Goal: Task Accomplishment & Management: Manage account settings

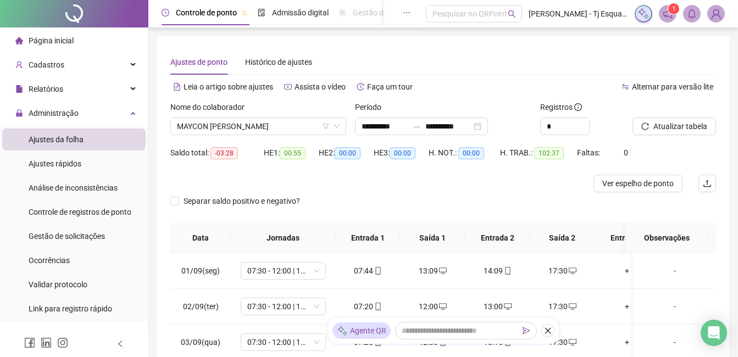
click at [720, 15] on img at bounding box center [716, 13] width 16 height 16
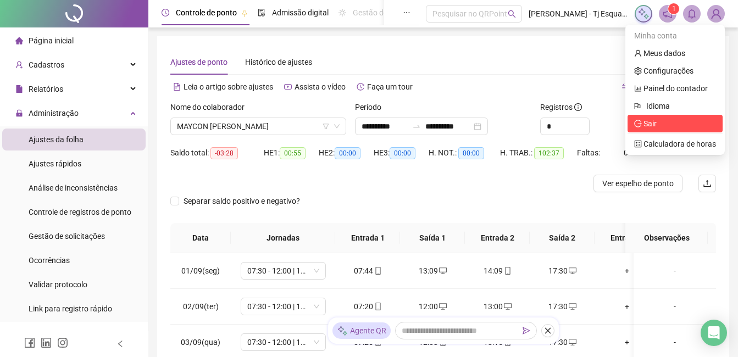
click at [660, 124] on span "Sair" at bounding box center [675, 124] width 82 height 12
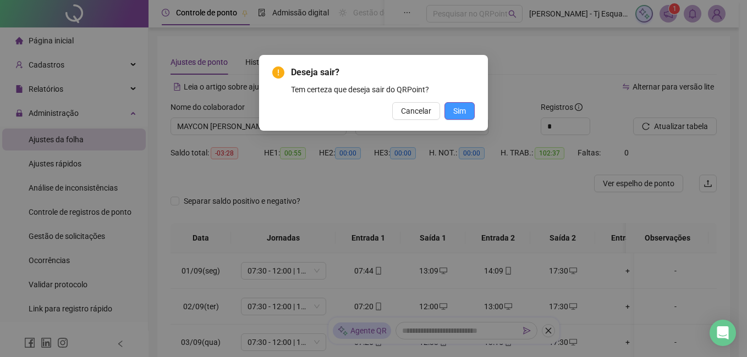
click at [468, 114] on button "Sim" at bounding box center [459, 111] width 30 height 18
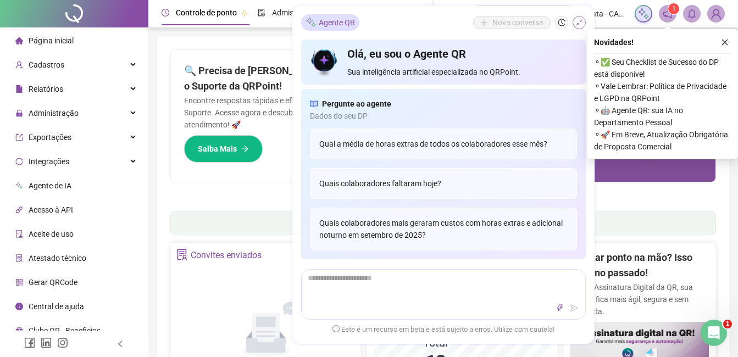
click at [575, 20] on button "button" at bounding box center [579, 22] width 13 height 13
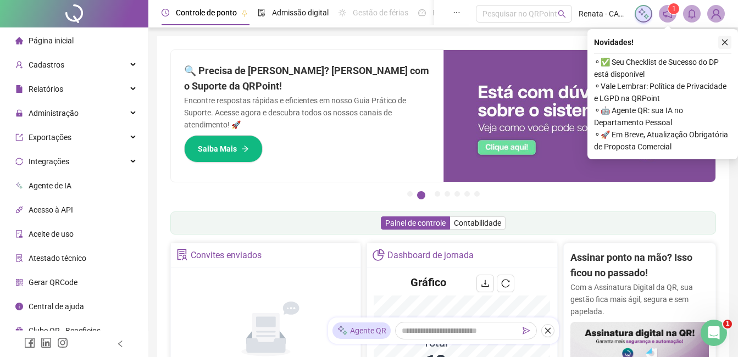
click at [727, 43] on icon "close" at bounding box center [725, 42] width 8 height 8
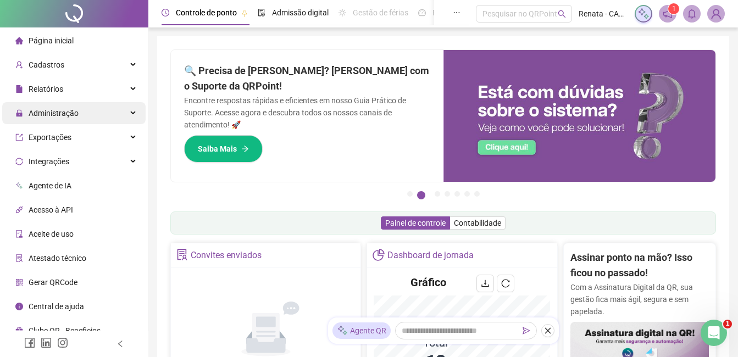
click at [132, 109] on div "Administração" at bounding box center [73, 113] width 143 height 22
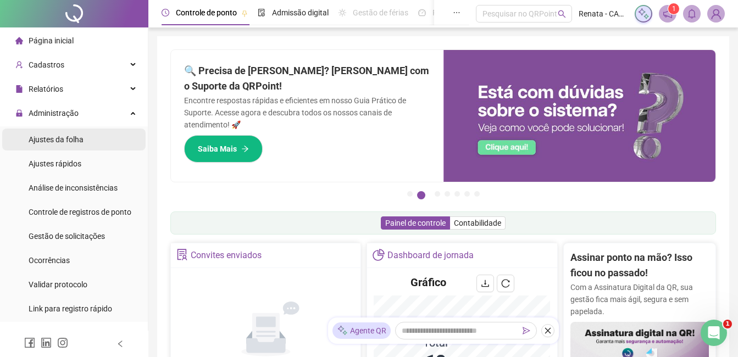
click at [67, 145] on div "Ajustes da folha" at bounding box center [56, 140] width 55 height 22
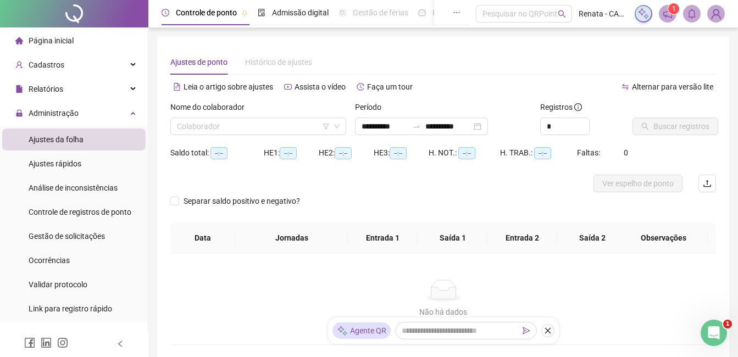
type input "**********"
click at [304, 132] on input "search" at bounding box center [253, 126] width 153 height 16
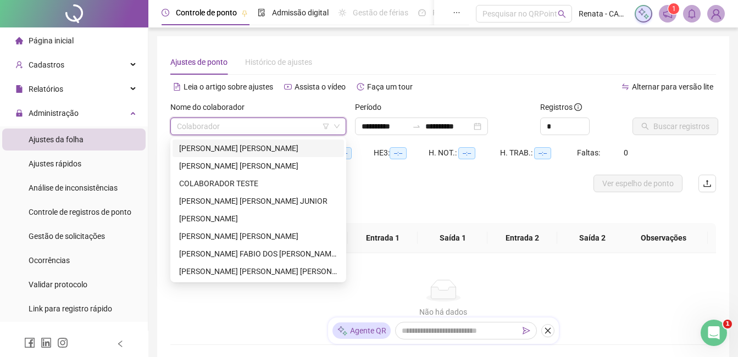
click at [328, 125] on icon "filter" at bounding box center [326, 126] width 7 height 7
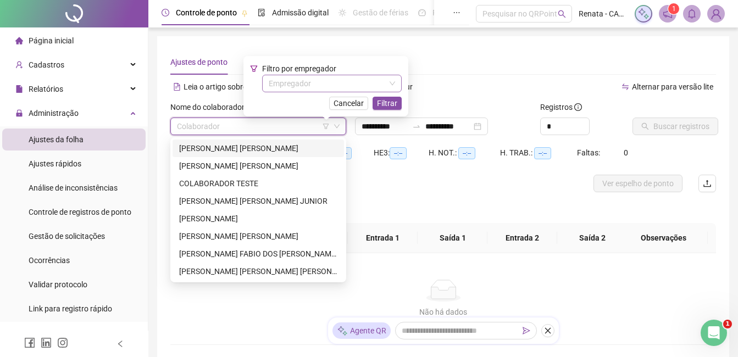
click at [333, 89] on input "search" at bounding box center [327, 83] width 117 height 16
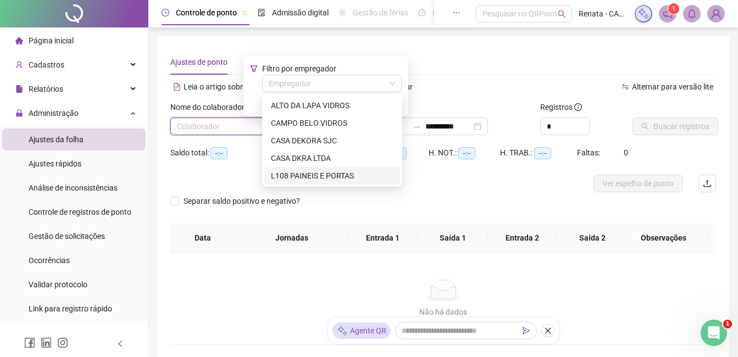
click at [309, 179] on div "L108 PAINEIS E PORTAS" at bounding box center [332, 176] width 123 height 12
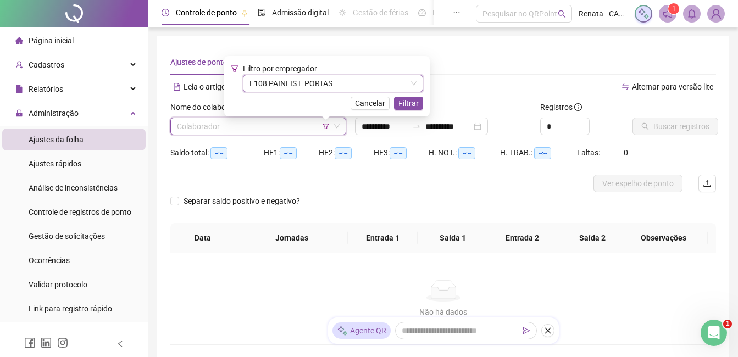
click at [391, 100] on div "Cancelar Filtrar" at bounding box center [327, 103] width 192 height 13
click at [408, 100] on span "Filtrar" at bounding box center [409, 103] width 20 height 12
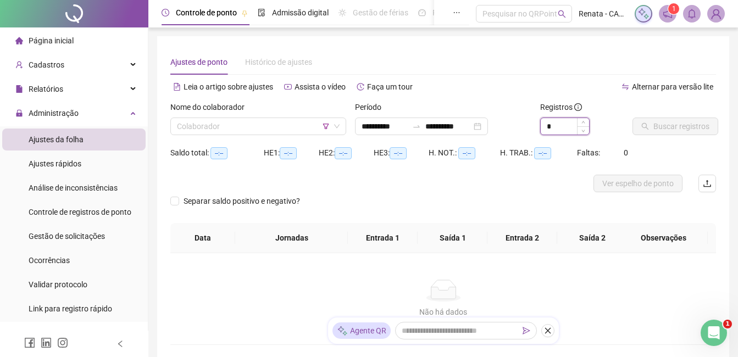
click at [562, 122] on input "*" at bounding box center [565, 126] width 48 height 16
click at [580, 119] on span "Increase Value" at bounding box center [583, 123] width 12 height 10
type input "*"
click at [207, 118] on div "Colaborador" at bounding box center [258, 127] width 176 height 18
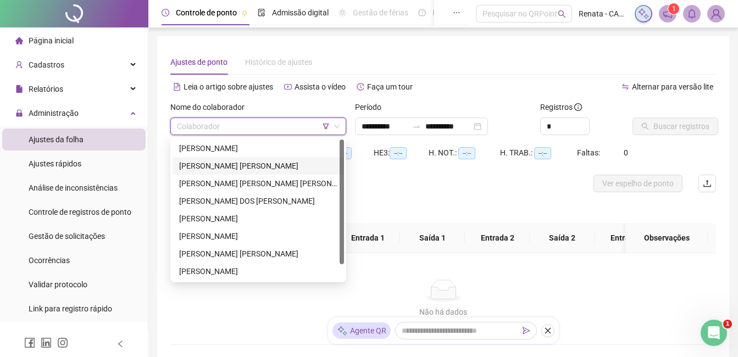
click at [218, 167] on div "[PERSON_NAME] [PERSON_NAME]" at bounding box center [258, 166] width 158 height 12
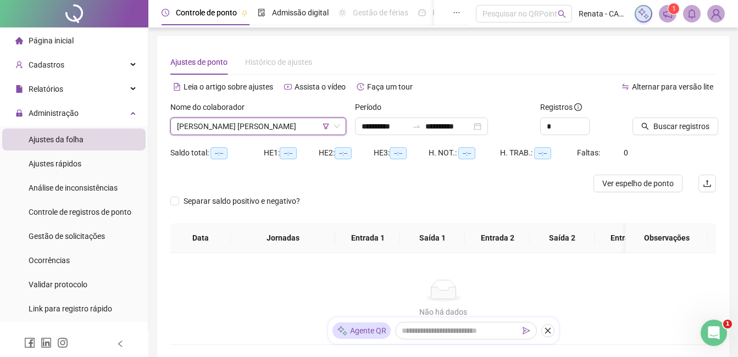
click at [680, 136] on div "Buscar registros" at bounding box center [674, 122] width 92 height 43
click at [679, 129] on span "Buscar registros" at bounding box center [682, 126] width 56 height 12
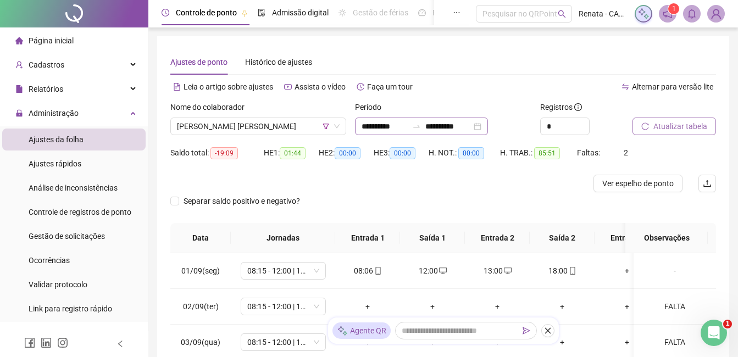
click at [488, 126] on div "**********" at bounding box center [421, 127] width 133 height 18
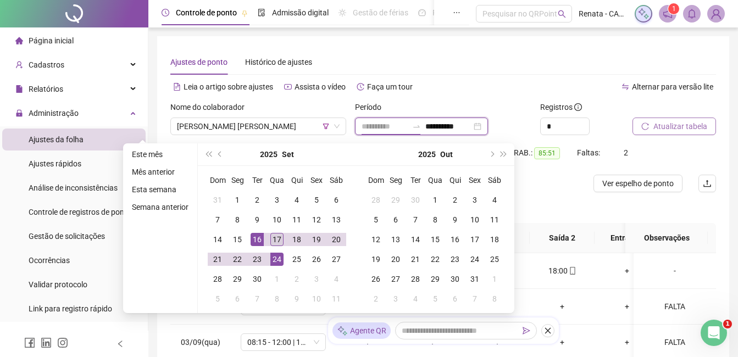
type input "**********"
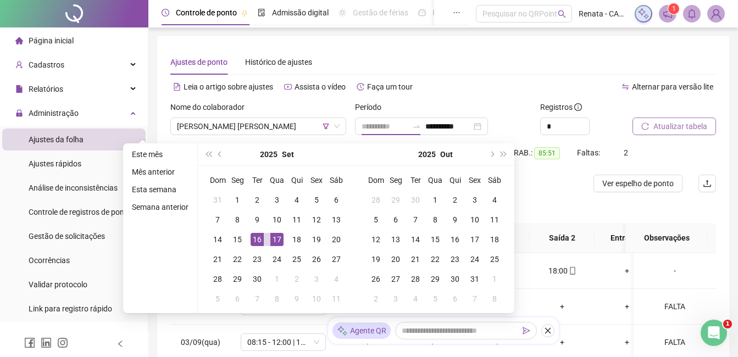
click at [275, 243] on div "17" at bounding box center [276, 239] width 13 height 13
type input "**********"
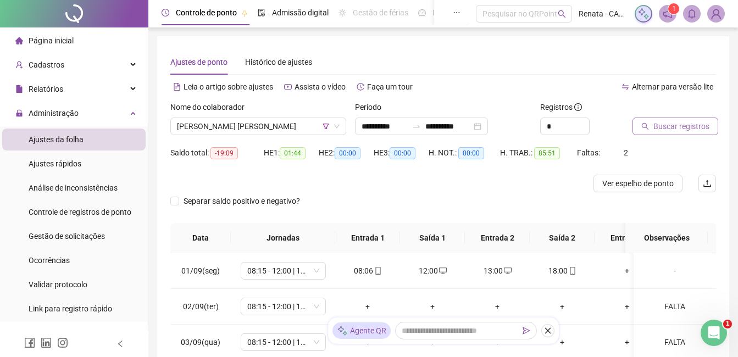
click at [690, 126] on span "Buscar registros" at bounding box center [682, 126] width 56 height 12
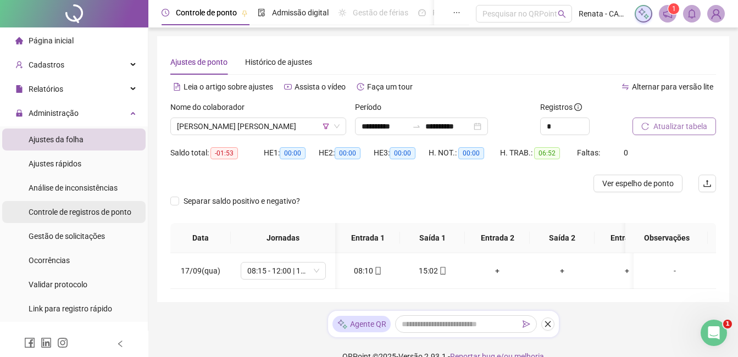
scroll to position [0, 87]
